Goal: Task Accomplishment & Management: Use online tool/utility

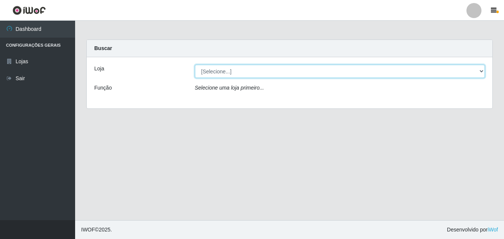
click at [263, 74] on select "[Selecione...] Ajubá Mercado" at bounding box center [340, 71] width 290 height 13
select select "402"
click at [195, 65] on select "[Selecione...] Ajubá Mercado" at bounding box center [340, 71] width 290 height 13
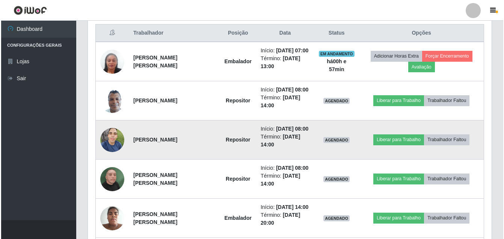
scroll to position [300, 0]
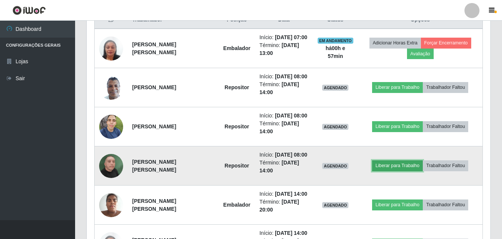
click at [391, 163] on button "Liberar para Trabalho" at bounding box center [397, 165] width 51 height 11
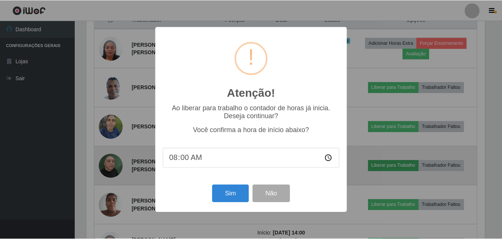
scroll to position [156, 400]
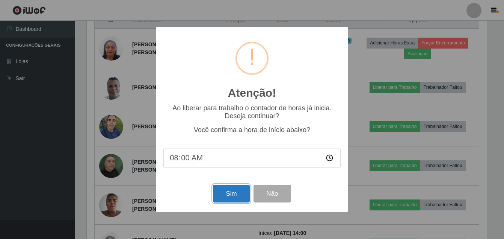
click at [229, 196] on button "Sim" at bounding box center [231, 193] width 36 height 18
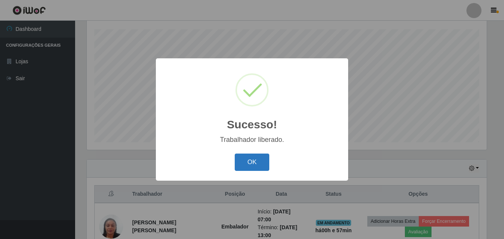
click at [252, 157] on button "OK" at bounding box center [252, 162] width 35 height 18
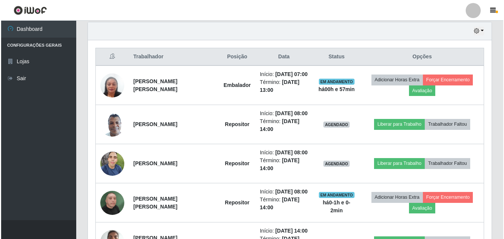
scroll to position [277, 0]
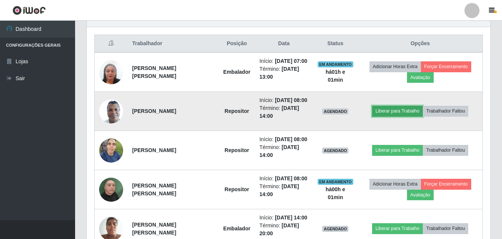
click at [396, 111] on button "Liberar para Trabalho" at bounding box center [397, 111] width 51 height 11
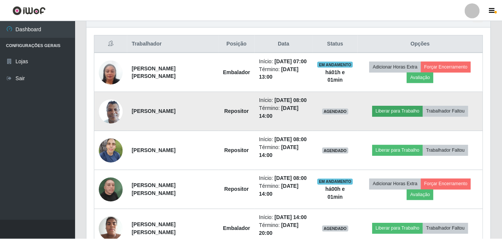
scroll to position [156, 400]
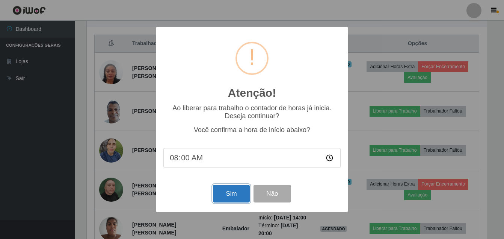
click at [233, 191] on button "Sim" at bounding box center [231, 193] width 36 height 18
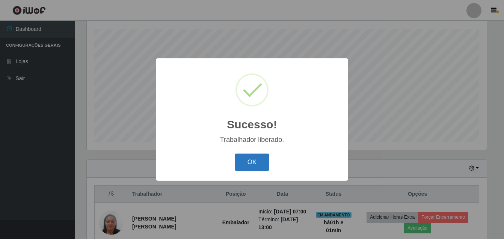
click at [242, 154] on button "OK" at bounding box center [252, 162] width 35 height 18
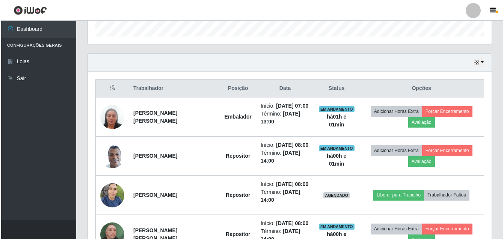
scroll to position [277, 0]
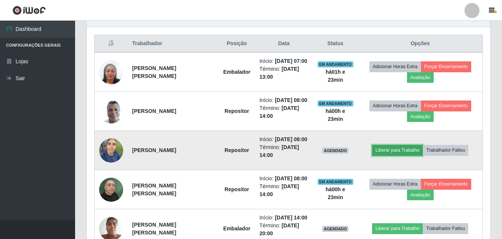
click at [396, 149] on button "Liberar para Trabalho" at bounding box center [397, 150] width 51 height 11
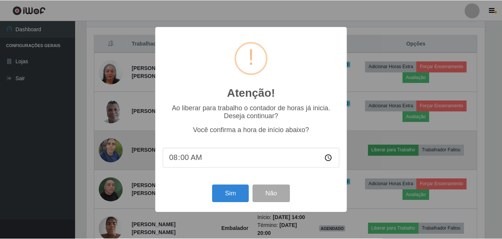
scroll to position [156, 400]
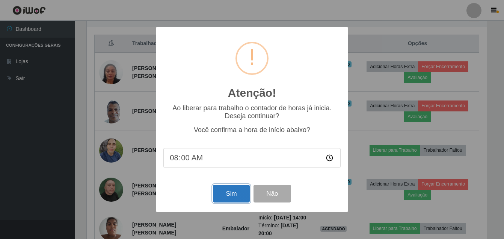
click at [235, 190] on button "Sim" at bounding box center [231, 193] width 36 height 18
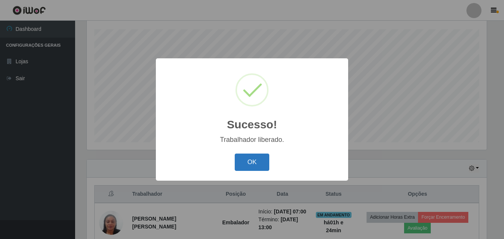
click at [251, 162] on button "OK" at bounding box center [252, 162] width 35 height 18
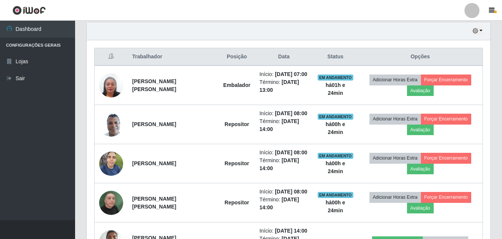
scroll to position [277, 0]
